Goal: Information Seeking & Learning: Find contact information

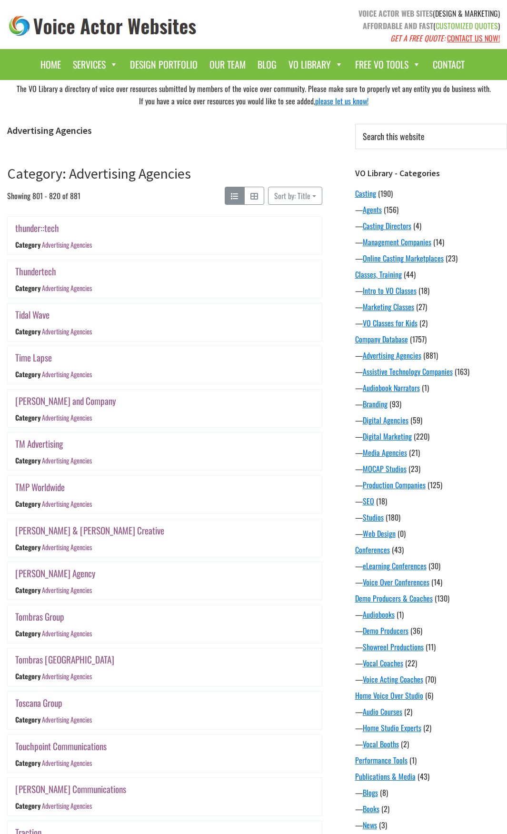
scroll to position [187, 0]
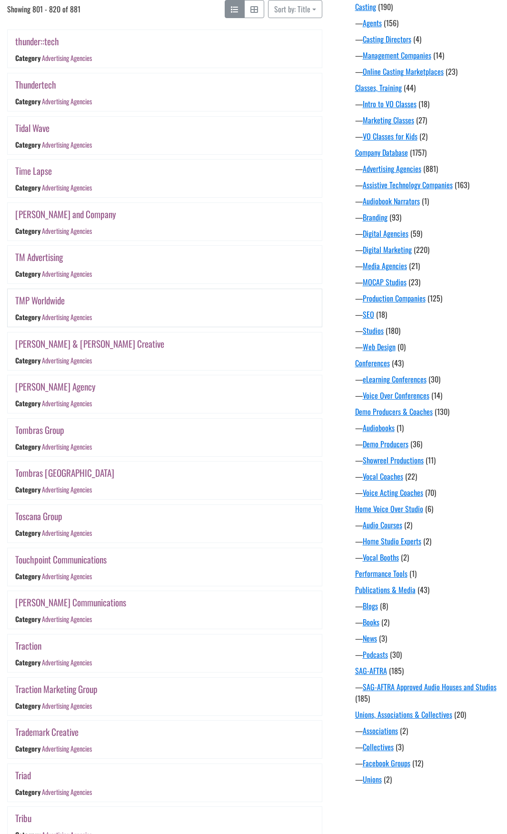
click at [49, 304] on link "TMP Worldwide" at bounding box center [40, 300] width 50 height 14
click at [57, 254] on link "TM Advertising" at bounding box center [39, 257] width 48 height 14
click at [55, 212] on link "Timmons and Company" at bounding box center [65, 214] width 101 height 14
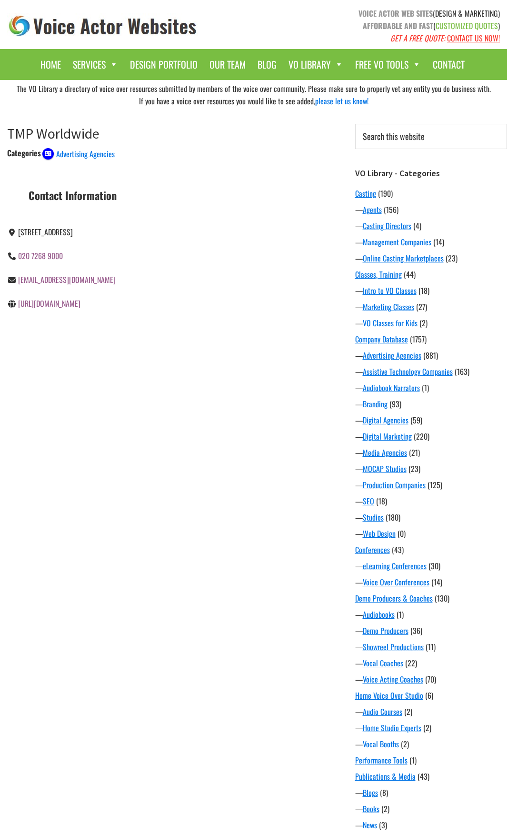
click at [61, 306] on link "https://www.tmpw.co.uk" at bounding box center [49, 303] width 62 height 11
click at [54, 237] on link "http://tm.com/" at bounding box center [49, 231] width 62 height 11
click at [56, 260] on link "[URL][DOMAIN_NAME]" at bounding box center [49, 255] width 62 height 11
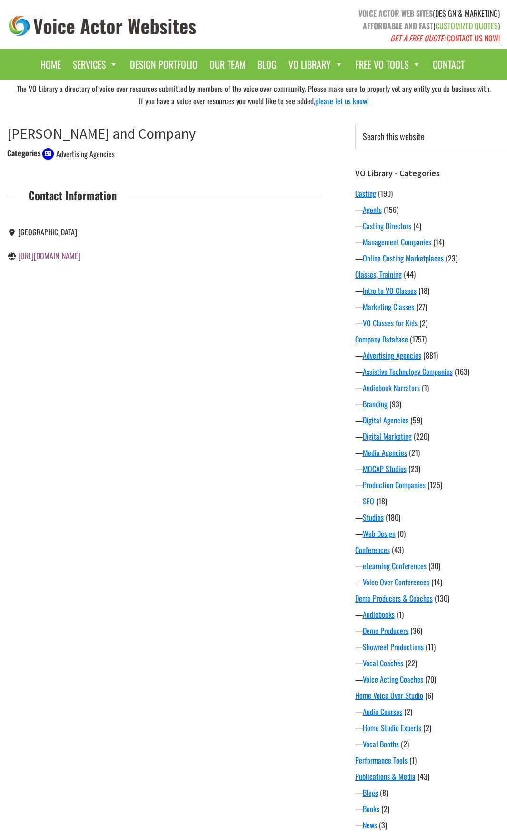
click at [95, 152] on span "Advertising Agencies" at bounding box center [85, 153] width 59 height 11
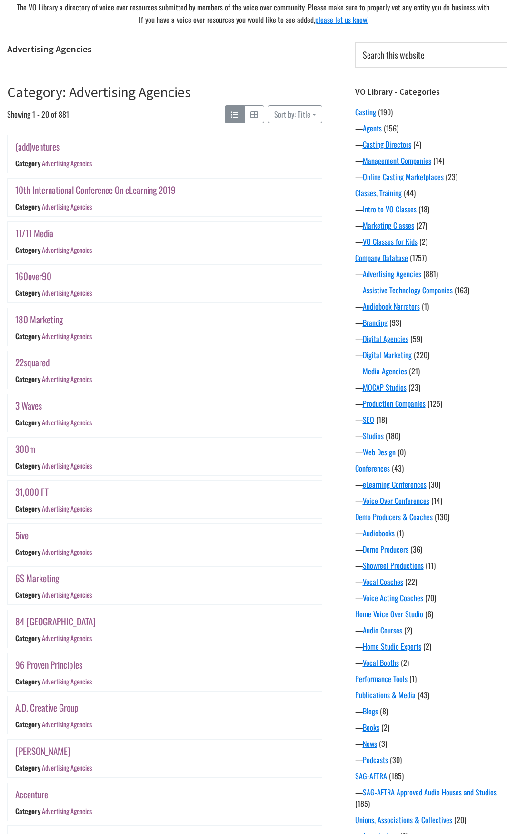
scroll to position [379, 0]
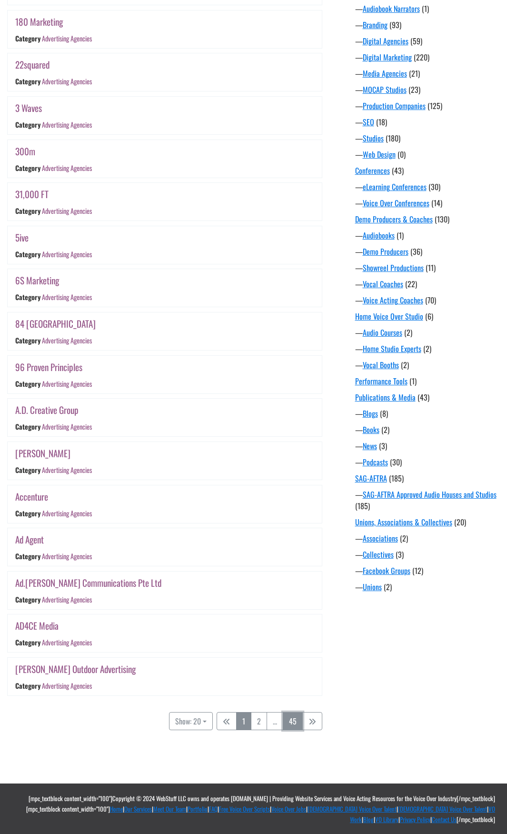
click at [299, 723] on link "45" at bounding box center [293, 721] width 20 height 18
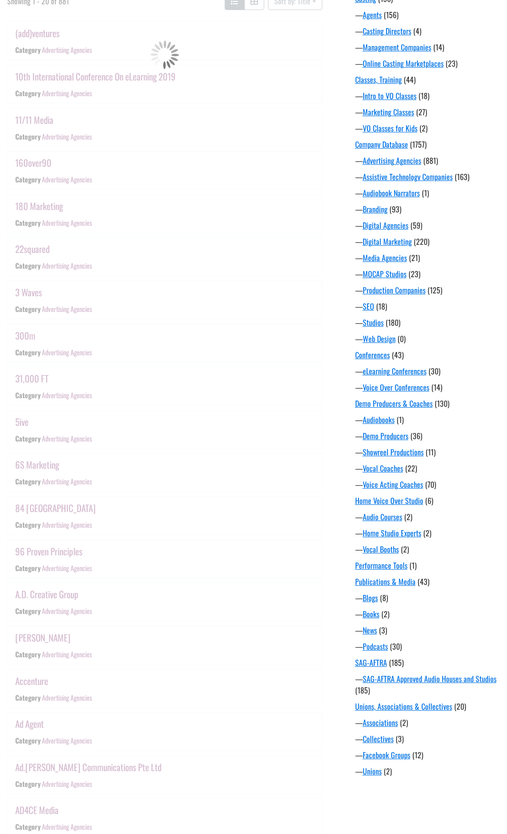
scroll to position [187, 0]
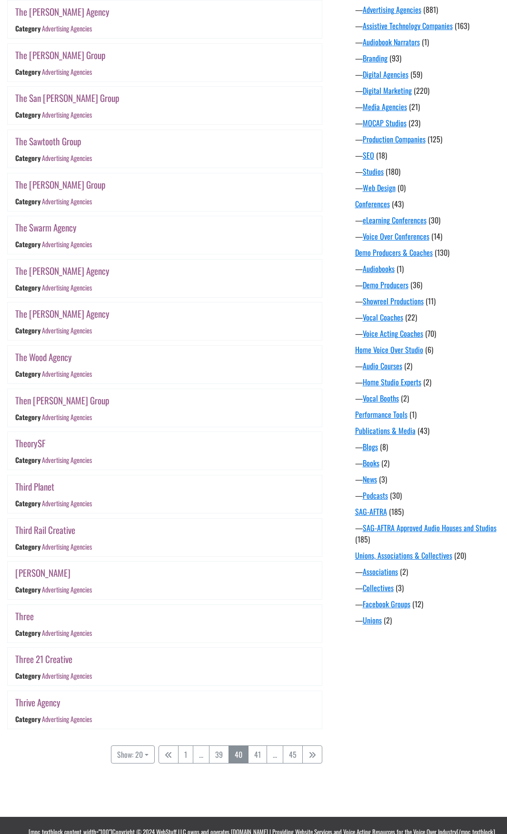
scroll to position [379, 0]
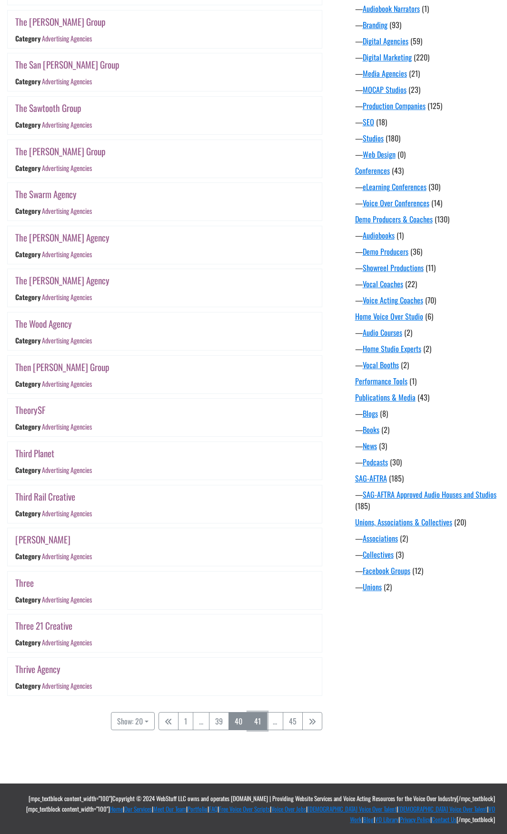
click at [257, 718] on link "41" at bounding box center [257, 721] width 19 height 18
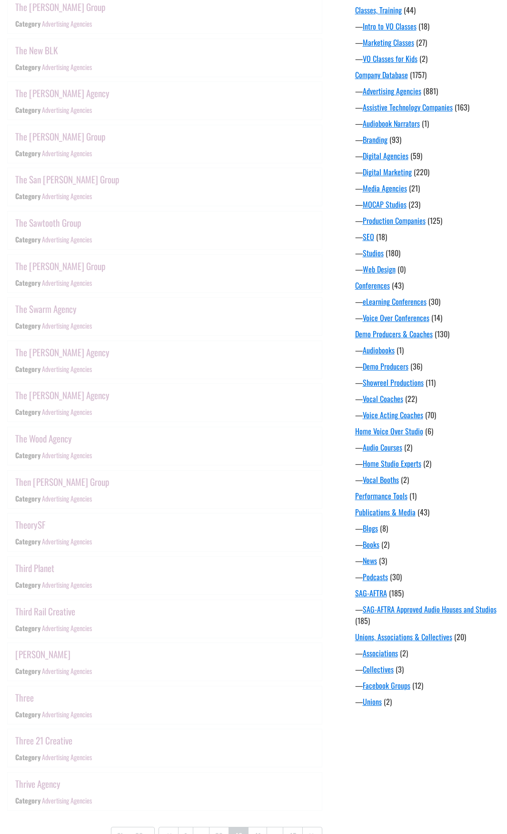
scroll to position [187, 0]
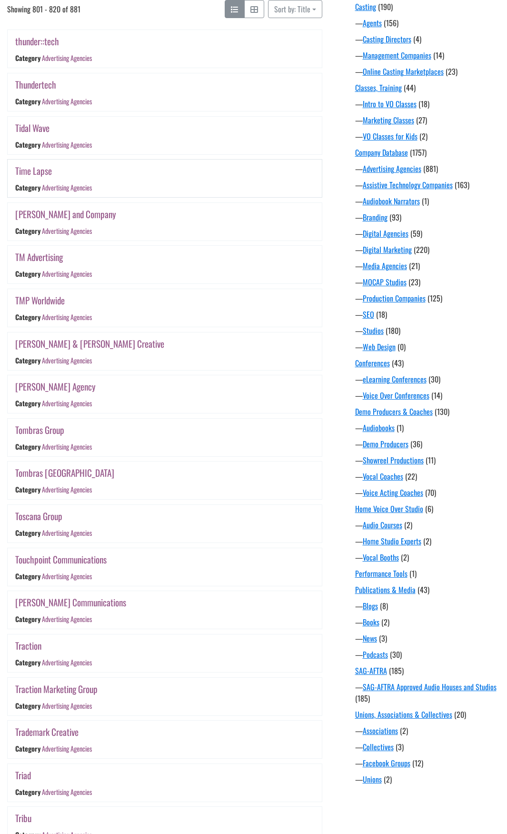
click at [41, 171] on link "Time Lapse" at bounding box center [33, 171] width 37 height 14
click at [33, 126] on link "Tidal Wave" at bounding box center [32, 128] width 34 height 14
click at [44, 83] on link "Thundertech" at bounding box center [35, 85] width 41 height 14
click at [44, 43] on link "thunder::tech" at bounding box center [37, 41] width 44 height 14
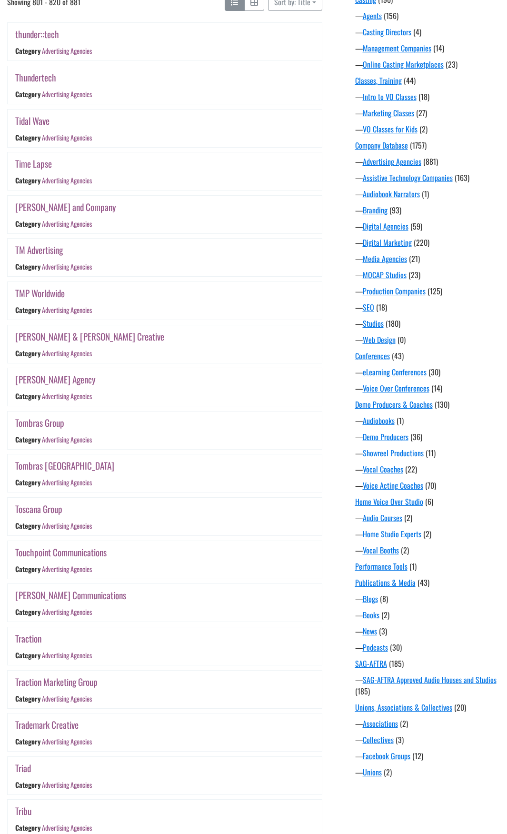
scroll to position [379, 0]
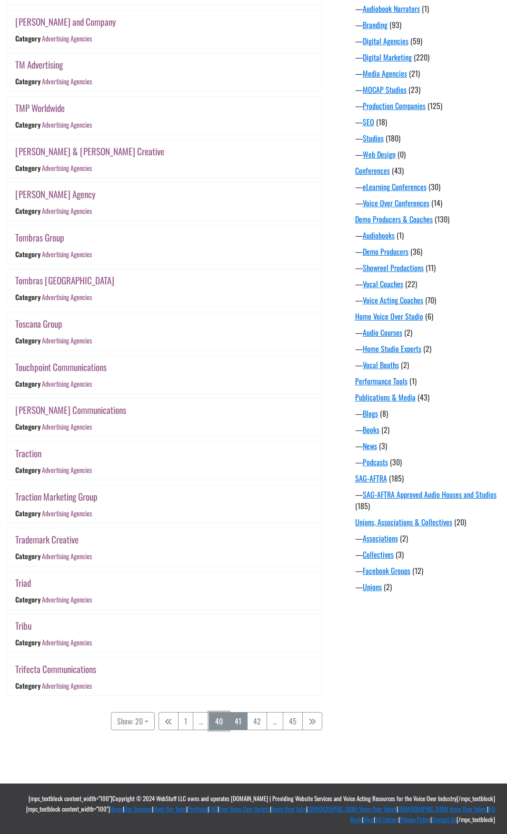
click at [217, 723] on link "40" at bounding box center [219, 721] width 20 height 18
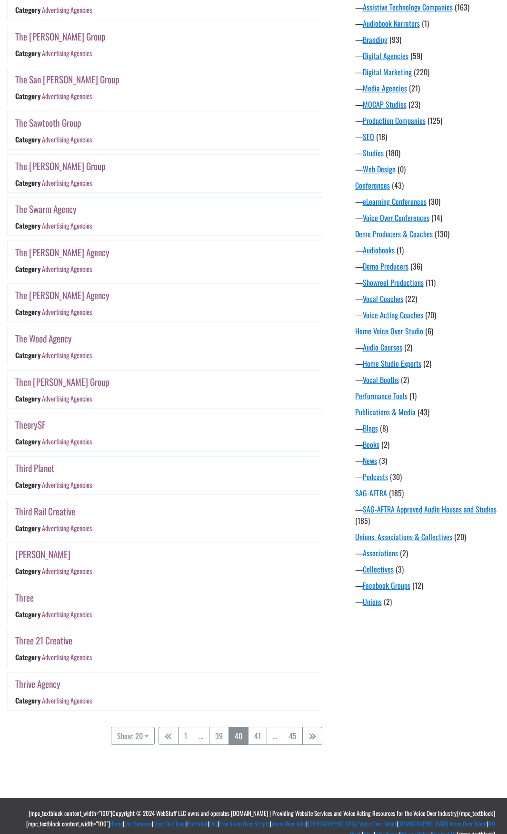
scroll to position [379, 0]
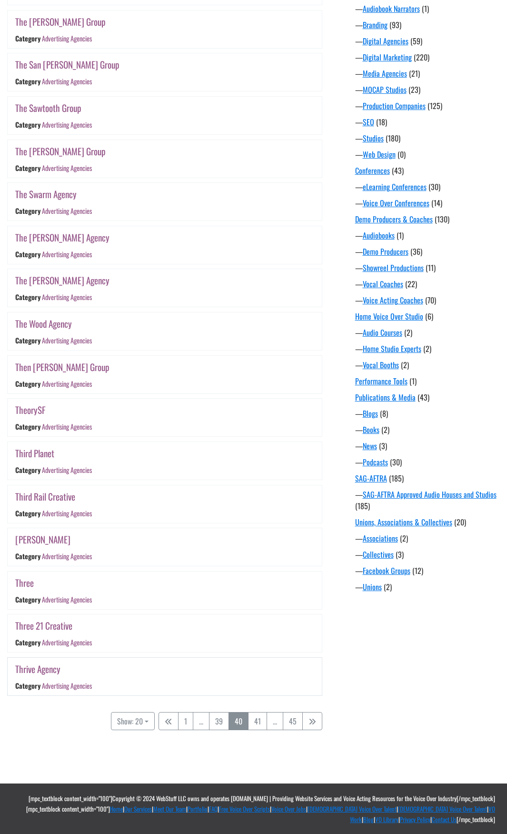
click at [52, 673] on link "Thrive Agency" at bounding box center [37, 669] width 45 height 14
click at [53, 624] on link "Three 21 Creative" at bounding box center [43, 626] width 57 height 14
click at [23, 584] on link "Three" at bounding box center [24, 583] width 19 height 14
click at [52, 543] on link "Thomas Puckett" at bounding box center [42, 540] width 55 height 14
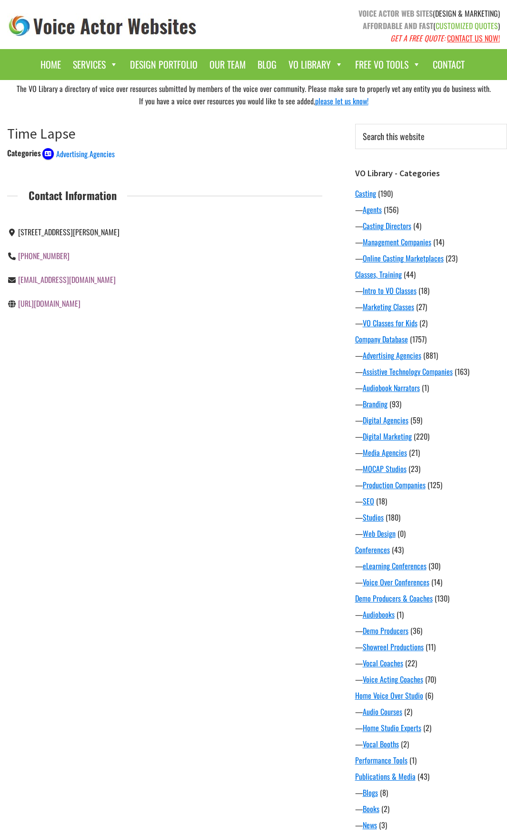
click at [73, 285] on link "[EMAIL_ADDRESS][DOMAIN_NAME]" at bounding box center [67, 279] width 98 height 11
click at [75, 233] on link "http://tidalwaveagency.com/" at bounding box center [49, 231] width 62 height 11
click at [131, 590] on div "The VO Library a directory of voice over resources submitted by members of the …" at bounding box center [253, 538] width 507 height 916
click at [81, 232] on link "[URL][DOMAIN_NAME]" at bounding box center [49, 231] width 62 height 11
click at [219, 434] on div "The VO Library a directory of voice over resources submitted by members of the …" at bounding box center [253, 538] width 507 height 916
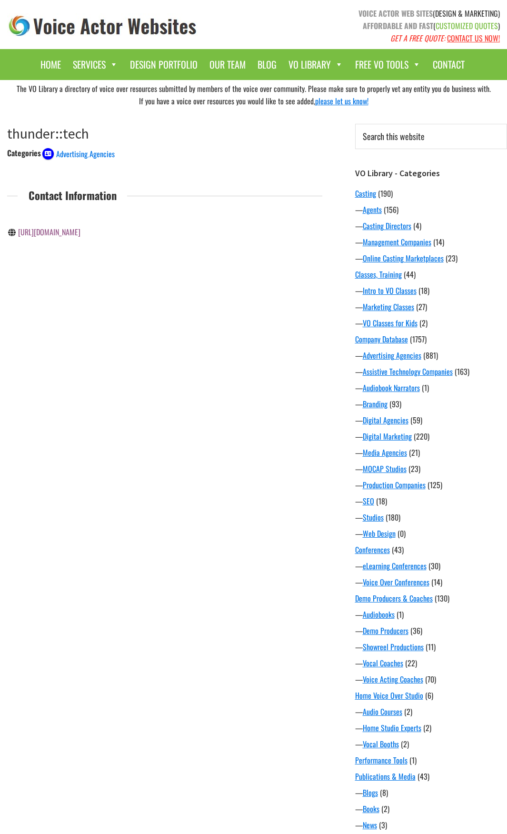
click at [81, 236] on link "[URL][DOMAIN_NAME]" at bounding box center [49, 231] width 62 height 11
click at [65, 278] on link "https://thriveagency.com/digital-mark..." at bounding box center [50, 279] width 65 height 11
click at [164, 410] on div "The VO Library a directory of voice over resources submitted by members of the …" at bounding box center [253, 538] width 507 height 916
click at [72, 232] on link "[URL][DOMAIN_NAME]" at bounding box center [49, 231] width 62 height 11
click at [67, 232] on link "[URL][DOMAIN_NAME]" at bounding box center [49, 231] width 62 height 11
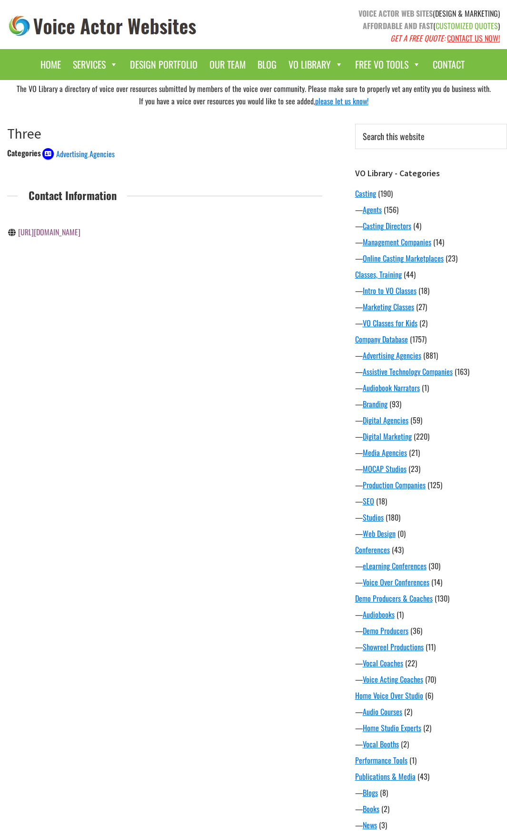
click at [96, 378] on div "The VO Library a directory of voice over resources submitted by members of the …" at bounding box center [253, 538] width 507 height 916
click at [78, 234] on link "http://thomaspuckett.com/" at bounding box center [49, 231] width 62 height 11
click at [189, 365] on div "The VO Library a directory of voice over resources submitted by members of the …" at bounding box center [253, 538] width 507 height 916
